Goal: Information Seeking & Learning: Learn about a topic

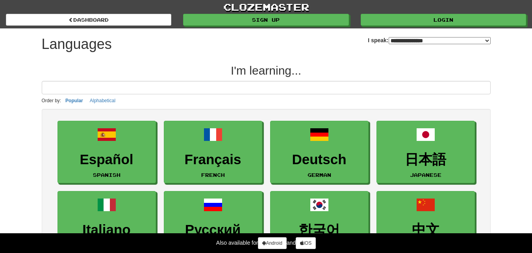
select select "*******"
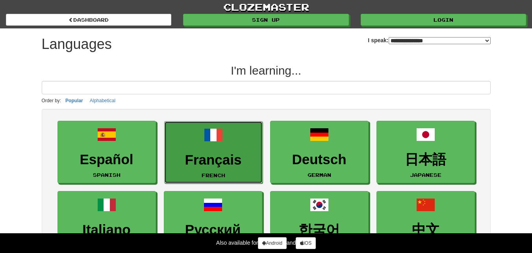
click at [212, 152] on h3 "Français" at bounding box center [214, 159] width 90 height 15
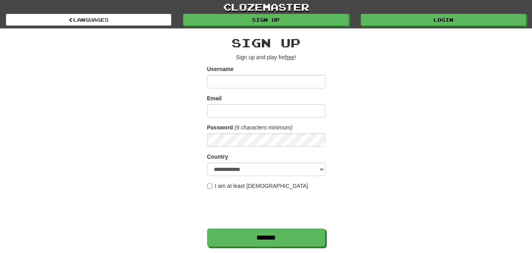
scroll to position [131, 0]
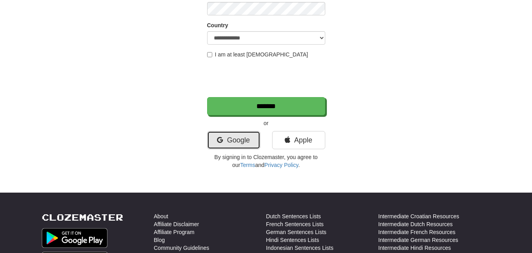
click at [250, 137] on link "Google" at bounding box center [233, 140] width 53 height 18
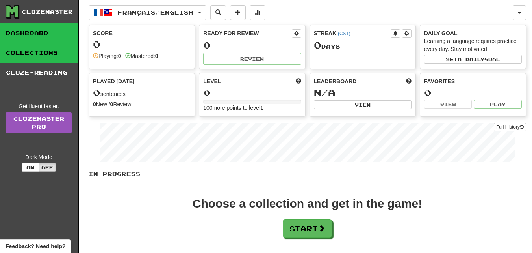
click at [23, 52] on link "Collections" at bounding box center [39, 53] width 78 height 20
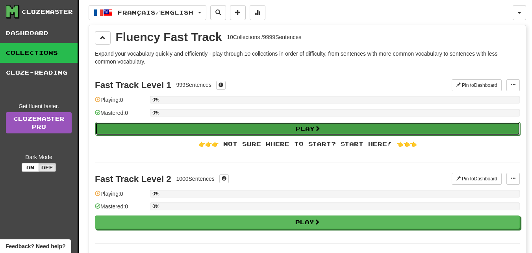
click at [158, 132] on button "Play" at bounding box center [307, 128] width 425 height 13
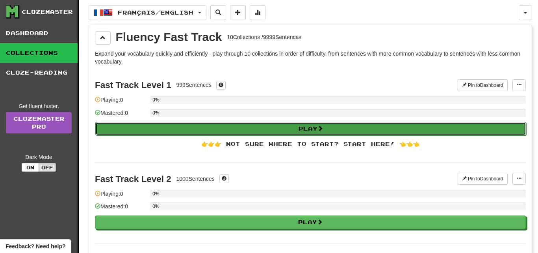
select select "**"
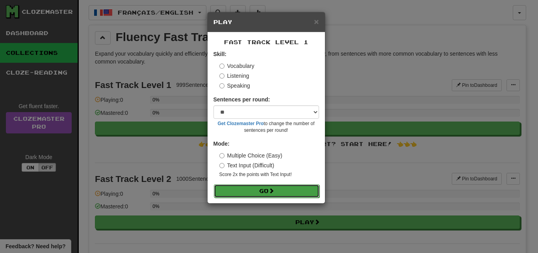
click at [251, 188] on button "Go" at bounding box center [267, 190] width 106 height 13
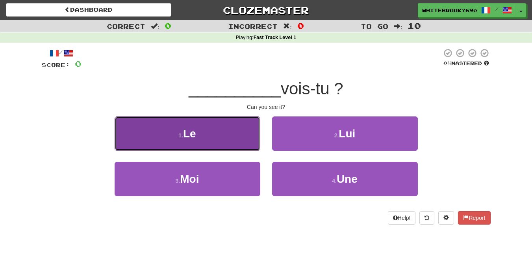
click at [236, 150] on button "1 . Le" at bounding box center [188, 133] width 146 height 34
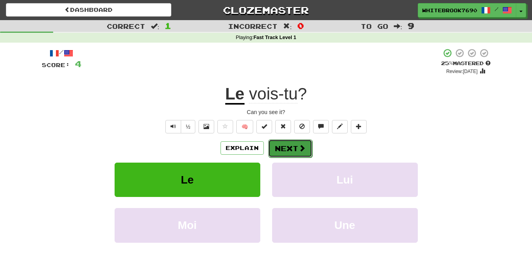
click at [280, 153] on button "Next" at bounding box center [290, 148] width 44 height 18
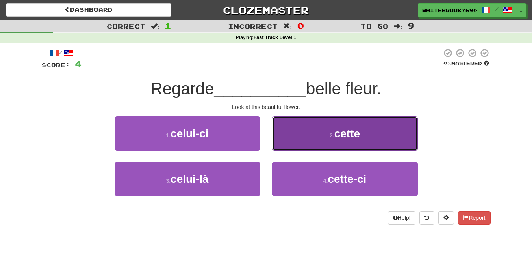
click at [276, 146] on button "2 . cette" at bounding box center [345, 133] width 146 height 34
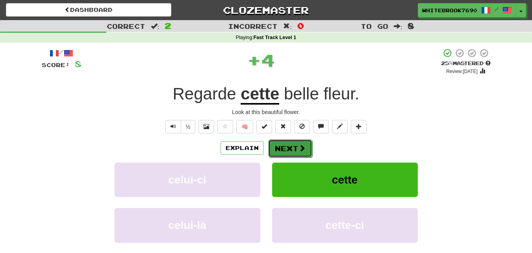
click at [279, 151] on button "Next" at bounding box center [290, 148] width 44 height 18
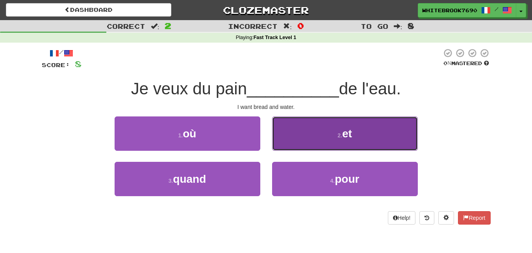
click at [288, 143] on button "2 . et" at bounding box center [345, 133] width 146 height 34
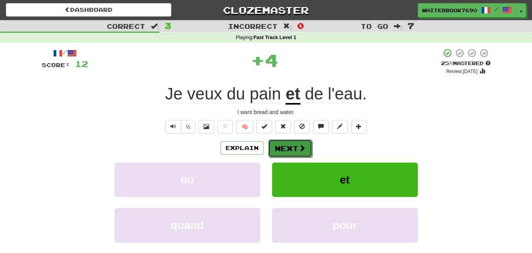
click at [288, 150] on button "Next" at bounding box center [290, 148] width 44 height 18
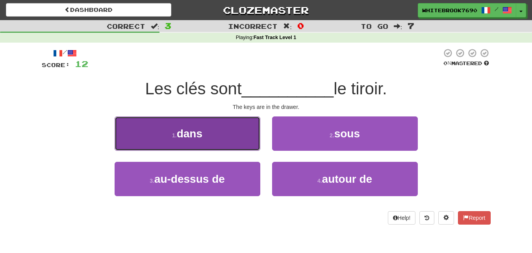
click at [247, 146] on button "1 . dans" at bounding box center [188, 133] width 146 height 34
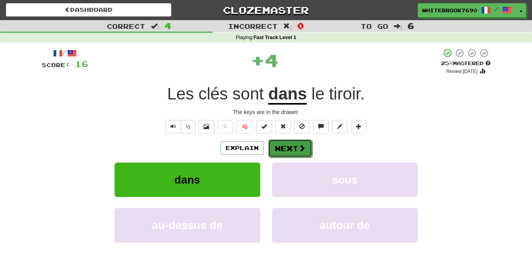
click at [277, 152] on button "Next" at bounding box center [290, 148] width 44 height 18
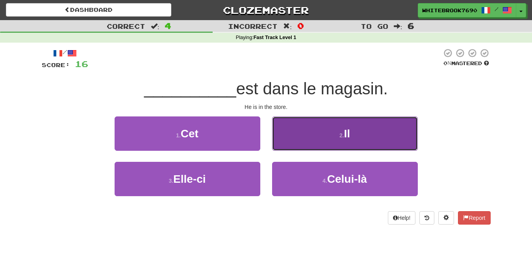
click at [304, 145] on button "2 . Il" at bounding box center [345, 133] width 146 height 34
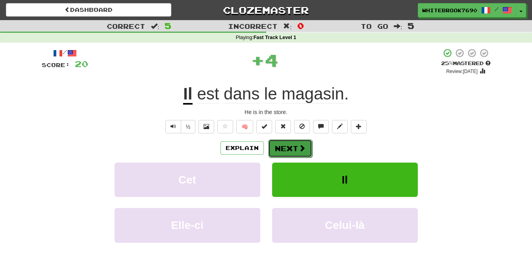
click at [296, 152] on button "Next" at bounding box center [290, 148] width 44 height 18
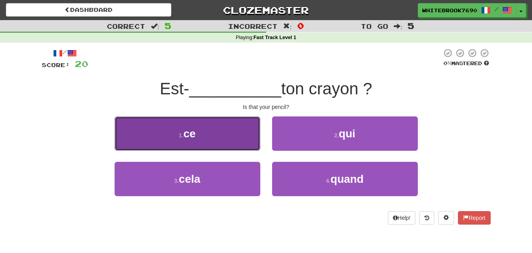
click at [247, 140] on button "1 . ce" at bounding box center [188, 133] width 146 height 34
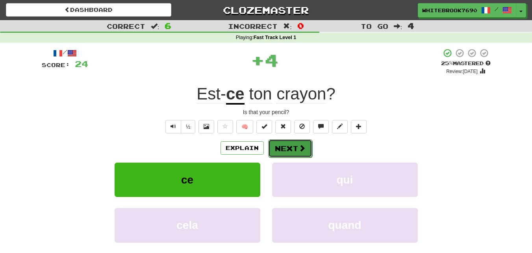
click at [295, 147] on button "Next" at bounding box center [290, 148] width 44 height 18
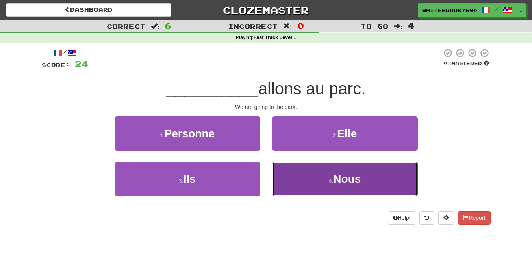
click at [311, 176] on button "4 . Nous" at bounding box center [345, 179] width 146 height 34
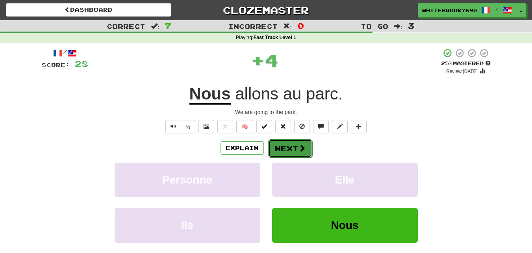
click at [299, 151] on span at bounding box center [302, 147] width 7 height 7
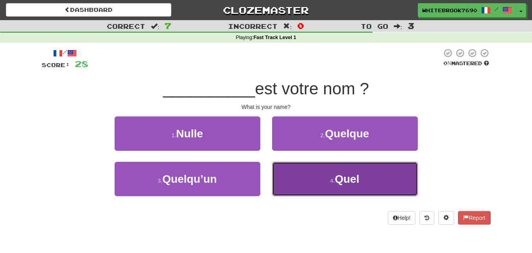
click at [286, 173] on button "4 . Quel" at bounding box center [345, 179] width 146 height 34
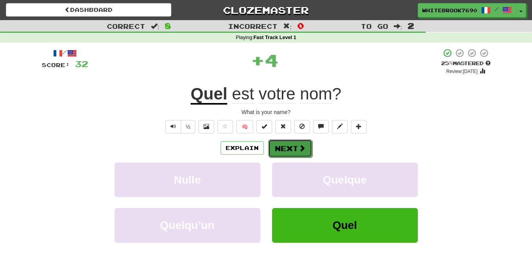
click at [289, 146] on button "Next" at bounding box center [290, 148] width 44 height 18
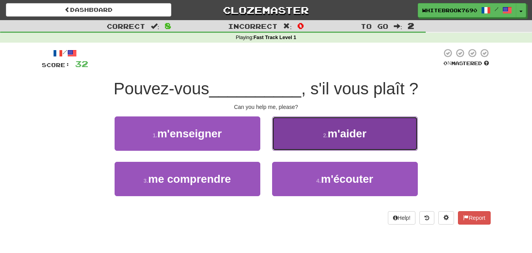
click at [301, 141] on button "2 . m'aider" at bounding box center [345, 133] width 146 height 34
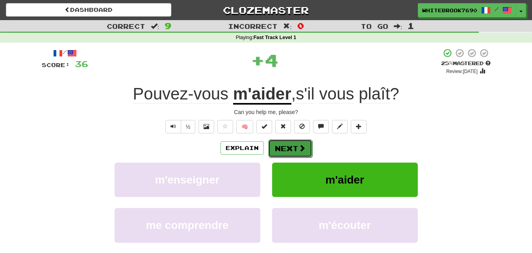
click at [295, 151] on button "Next" at bounding box center [290, 148] width 44 height 18
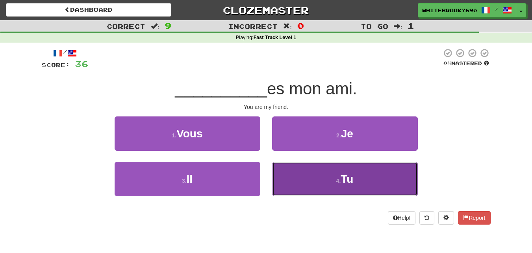
click at [299, 169] on button "4 . Tu" at bounding box center [345, 179] width 146 height 34
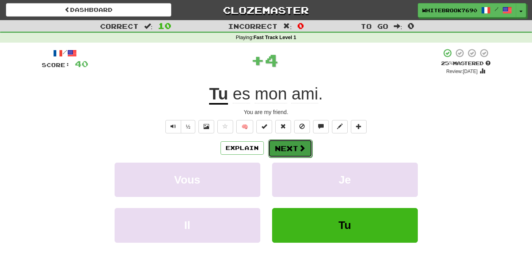
click at [297, 153] on button "Next" at bounding box center [290, 148] width 44 height 18
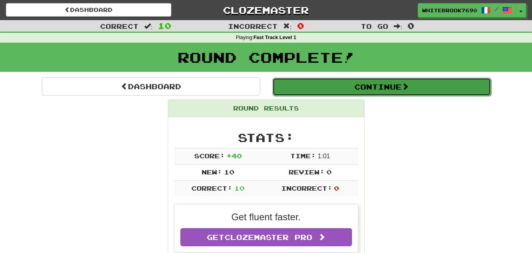
click at [384, 84] on button "Continue" at bounding box center [382, 87] width 219 height 18
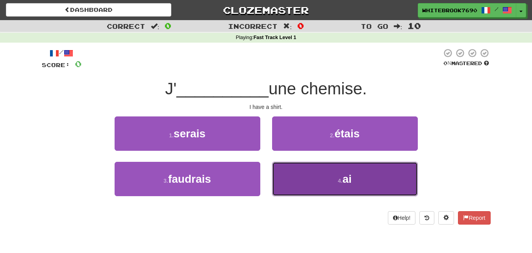
click at [299, 168] on button "4 . ai" at bounding box center [345, 179] width 146 height 34
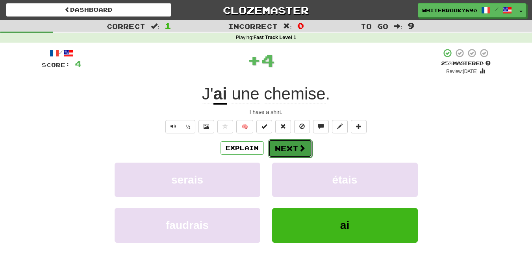
click at [300, 148] on span at bounding box center [302, 147] width 7 height 7
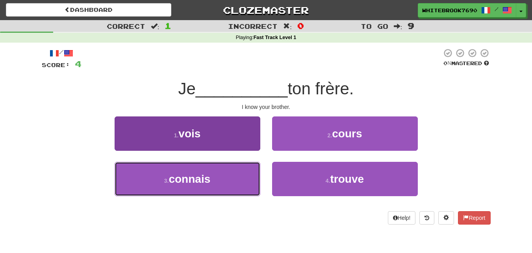
click at [256, 172] on button "3 . connais" at bounding box center [188, 179] width 146 height 34
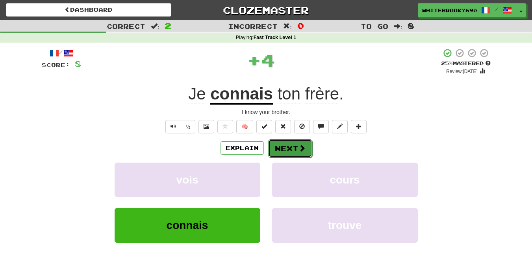
click at [295, 140] on button "Next" at bounding box center [290, 148] width 44 height 18
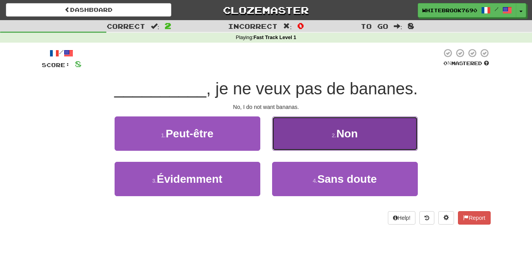
click at [296, 139] on button "2 . Non" at bounding box center [345, 133] width 146 height 34
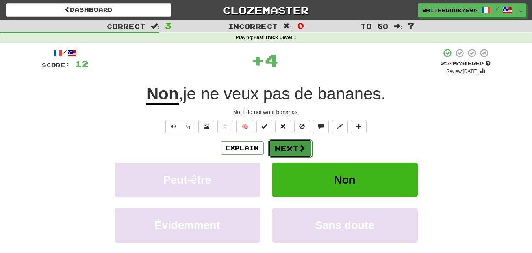
click at [296, 144] on button "Next" at bounding box center [290, 148] width 44 height 18
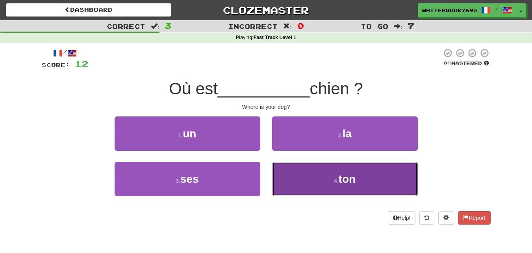
click at [304, 174] on button "4 . ton" at bounding box center [345, 179] width 146 height 34
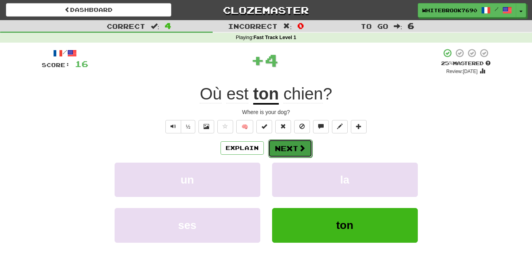
click at [293, 154] on button "Next" at bounding box center [290, 148] width 44 height 18
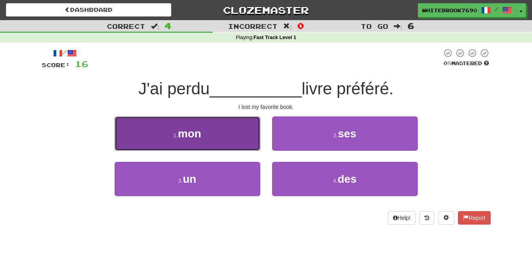
click at [257, 142] on button "1 . mon" at bounding box center [188, 133] width 146 height 34
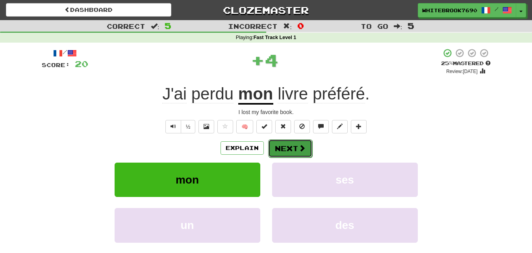
click at [276, 147] on button "Next" at bounding box center [290, 148] width 44 height 18
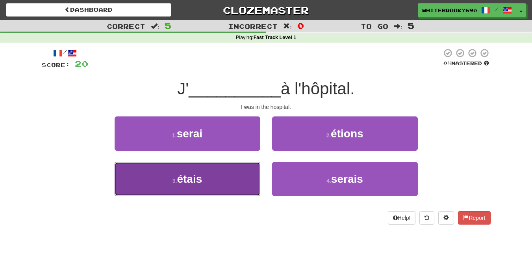
click at [242, 174] on button "3 . étais" at bounding box center [188, 179] width 146 height 34
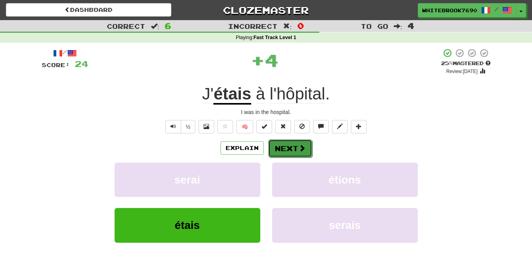
click at [288, 148] on button "Next" at bounding box center [290, 148] width 44 height 18
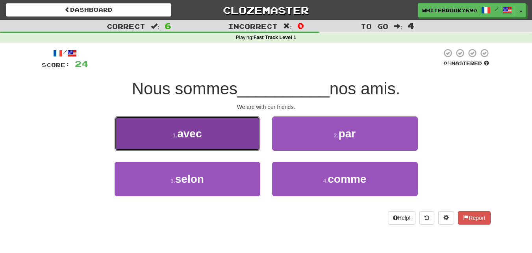
click at [252, 144] on button "1 . avec" at bounding box center [188, 133] width 146 height 34
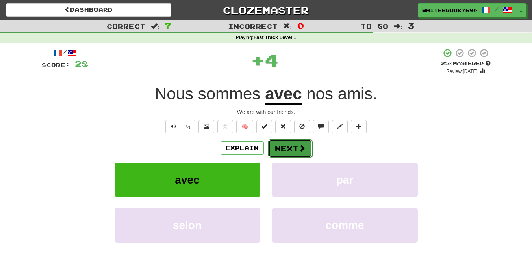
click at [281, 147] on button "Next" at bounding box center [290, 148] width 44 height 18
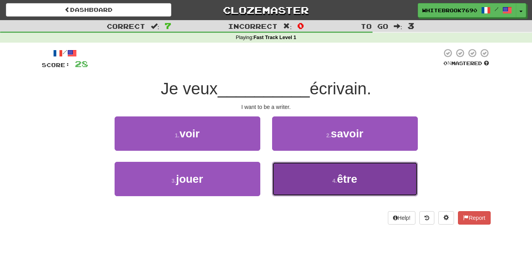
click at [302, 173] on button "4 . être" at bounding box center [345, 179] width 146 height 34
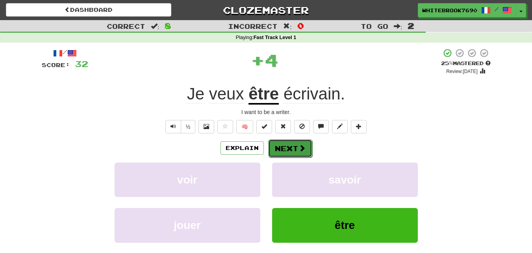
click at [297, 153] on button "Next" at bounding box center [290, 148] width 44 height 18
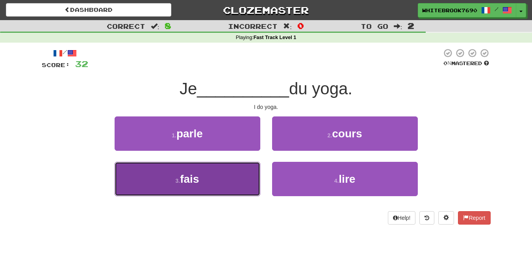
click at [251, 173] on button "3 . fais" at bounding box center [188, 179] width 146 height 34
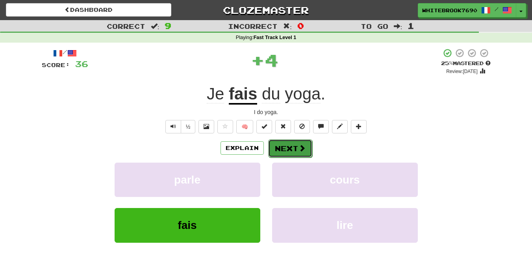
click at [281, 155] on button "Next" at bounding box center [290, 148] width 44 height 18
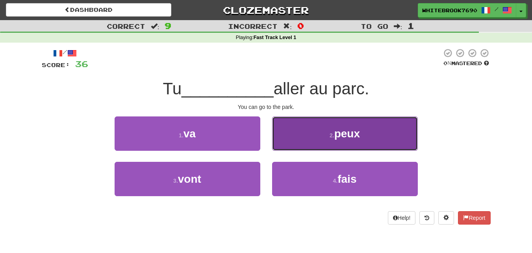
click at [311, 140] on button "2 . peux" at bounding box center [345, 133] width 146 height 34
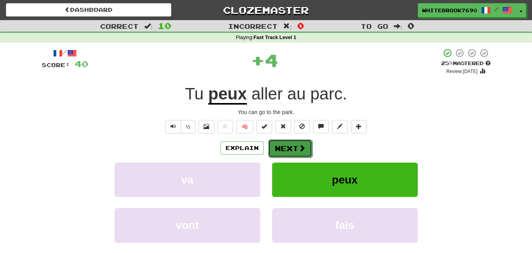
click at [303, 144] on span at bounding box center [302, 147] width 7 height 7
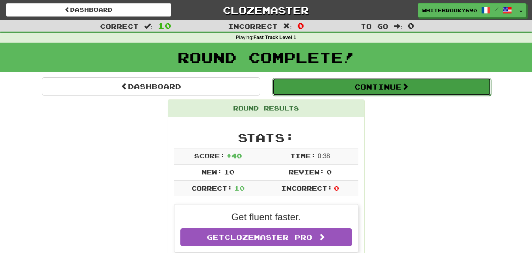
click at [317, 95] on button "Continue" at bounding box center [382, 87] width 219 height 18
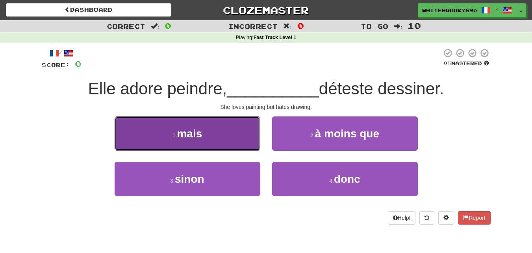
click at [249, 145] on button "1 . mais" at bounding box center [188, 133] width 146 height 34
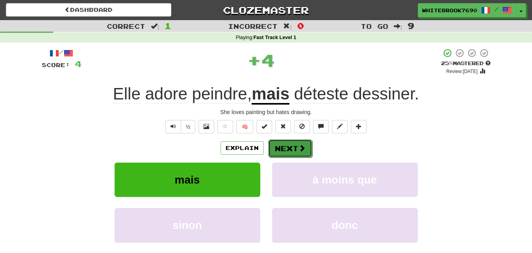
click at [289, 150] on button "Next" at bounding box center [290, 148] width 44 height 18
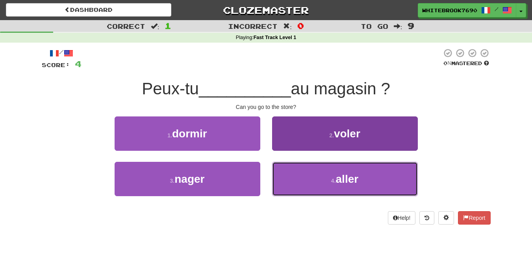
click at [308, 167] on button "4 . aller" at bounding box center [345, 179] width 146 height 34
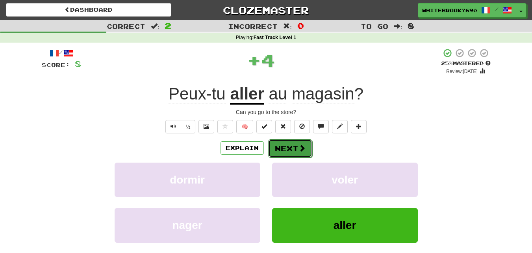
click at [294, 148] on button "Next" at bounding box center [290, 148] width 44 height 18
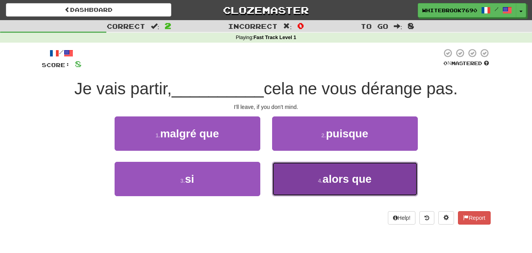
click at [291, 172] on button "4 . alors que" at bounding box center [345, 179] width 146 height 34
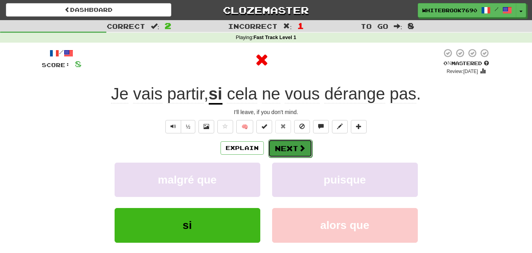
click at [285, 150] on button "Next" at bounding box center [290, 148] width 44 height 18
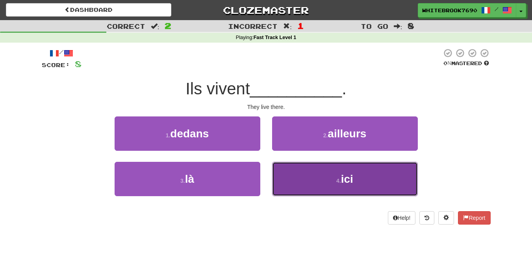
click at [293, 175] on button "4 . ici" at bounding box center [345, 179] width 146 height 34
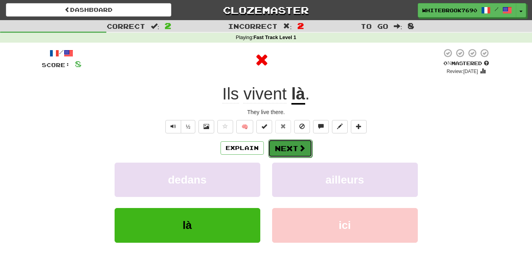
click at [296, 153] on button "Next" at bounding box center [290, 148] width 44 height 18
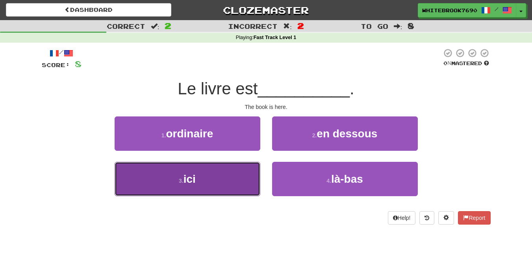
click at [229, 184] on button "3 . ici" at bounding box center [188, 179] width 146 height 34
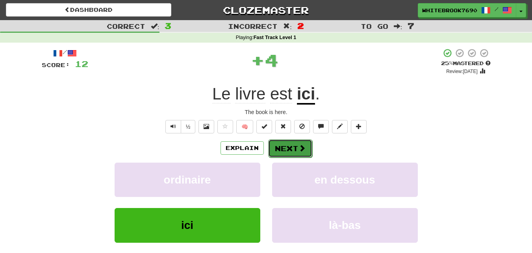
click at [288, 151] on button "Next" at bounding box center [290, 148] width 44 height 18
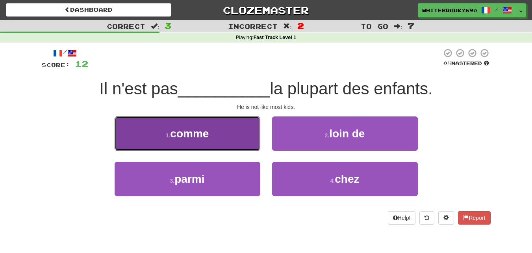
click at [239, 143] on button "1 . comme" at bounding box center [188, 133] width 146 height 34
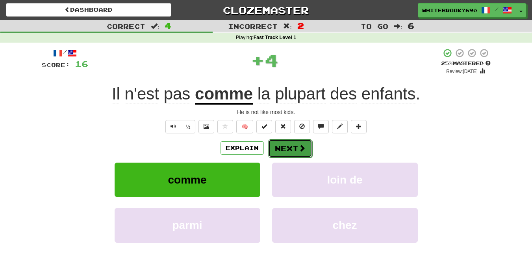
click at [283, 151] on button "Next" at bounding box center [290, 148] width 44 height 18
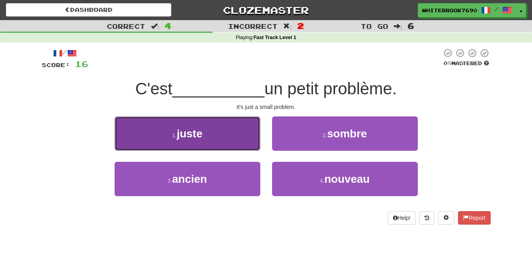
click at [241, 140] on button "1 . juste" at bounding box center [188, 133] width 146 height 34
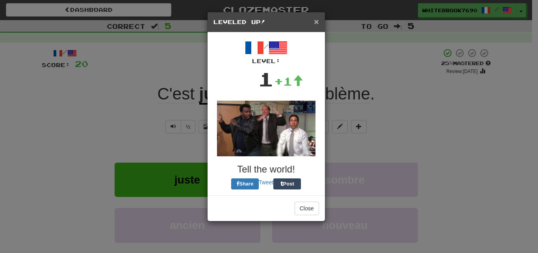
click at [315, 24] on span "×" at bounding box center [316, 21] width 5 height 9
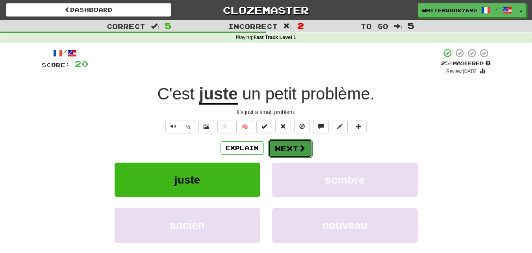
click at [299, 142] on button "Next" at bounding box center [290, 148] width 44 height 18
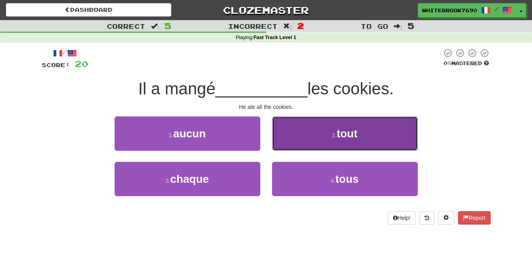
click at [301, 144] on button "2 . tout" at bounding box center [345, 133] width 146 height 34
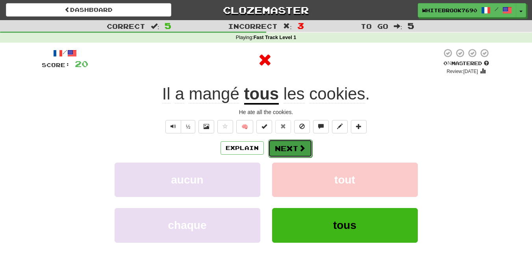
click at [300, 146] on span at bounding box center [302, 147] width 7 height 7
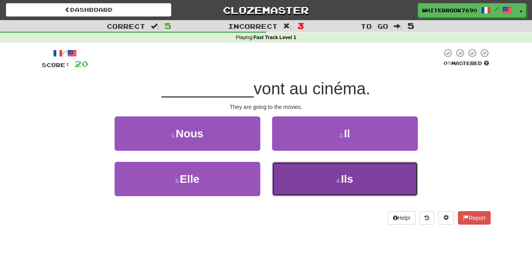
click at [285, 172] on button "4 . Ils" at bounding box center [345, 179] width 146 height 34
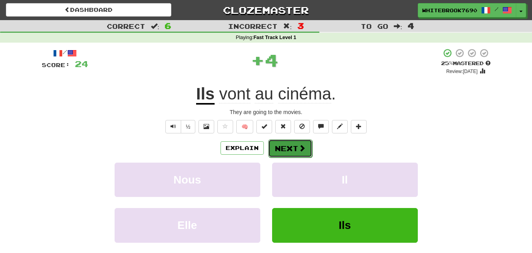
click at [281, 147] on button "Next" at bounding box center [290, 148] width 44 height 18
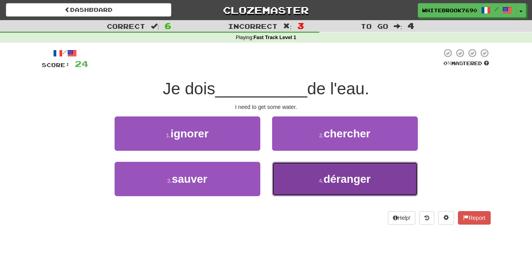
click at [311, 169] on button "4 . déranger" at bounding box center [345, 179] width 146 height 34
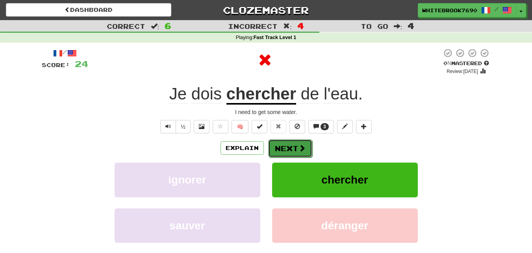
click at [303, 151] on span at bounding box center [302, 147] width 7 height 7
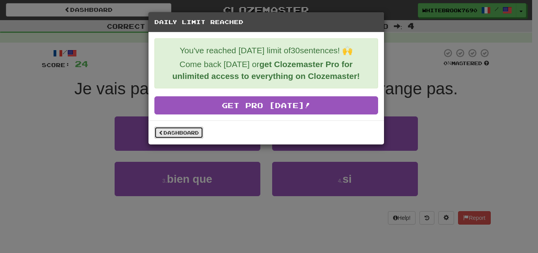
click at [194, 133] on link "Dashboard" at bounding box center [178, 133] width 49 height 12
